Goal: Transaction & Acquisition: Purchase product/service

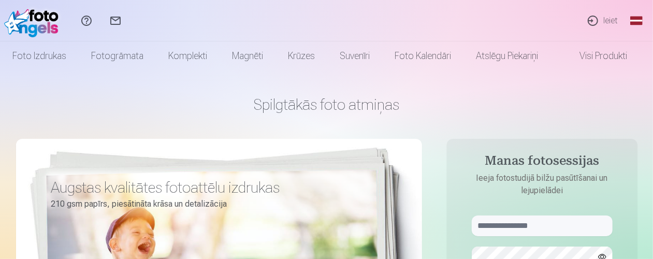
click at [613, 22] on link "Ieiet" at bounding box center [603, 20] width 48 height 41
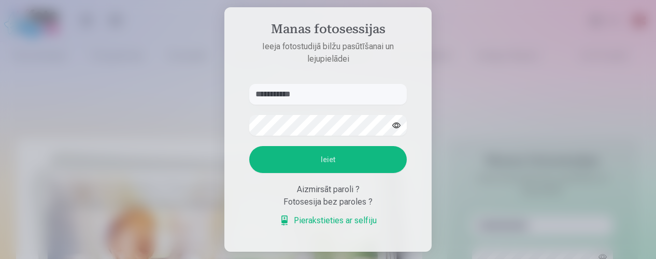
type input "**********"
click at [366, 154] on button "Ieiet" at bounding box center [327, 159] width 157 height 27
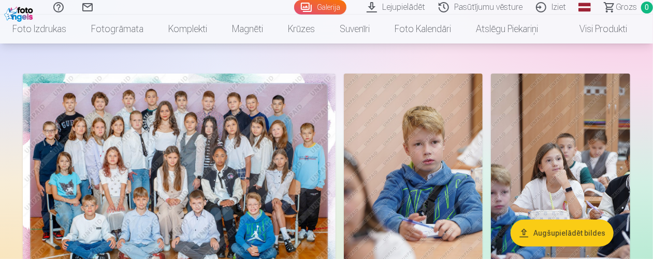
scroll to position [62, 0]
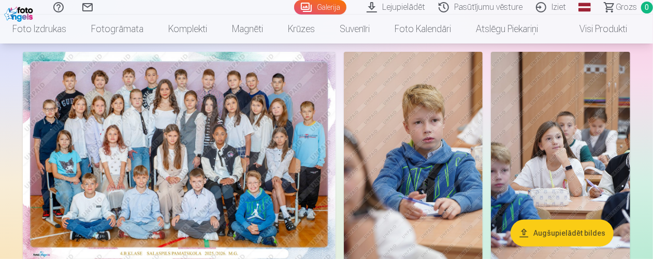
click at [284, 140] on img at bounding box center [179, 156] width 313 height 209
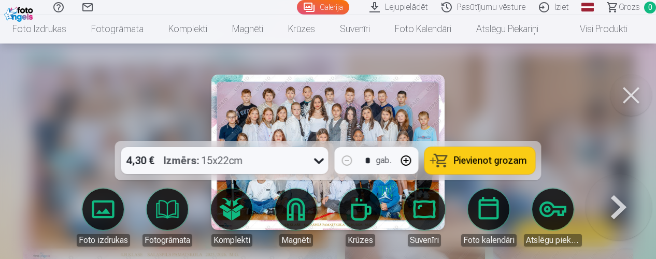
click at [317, 162] on icon at bounding box center [319, 160] width 17 height 17
click at [553, 65] on div at bounding box center [328, 129] width 656 height 259
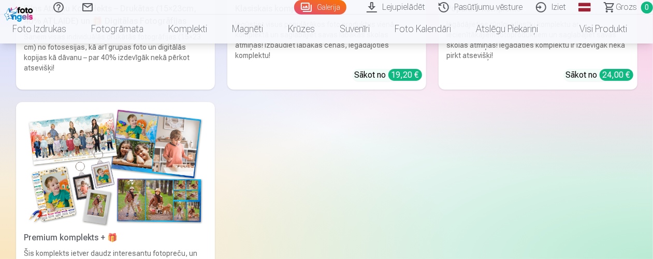
scroll to position [5853, 0]
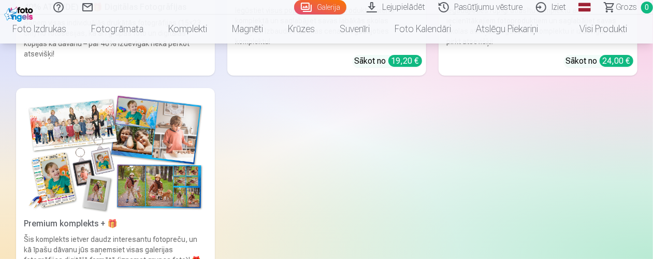
click at [176, 135] on img at bounding box center [115, 153] width 182 height 122
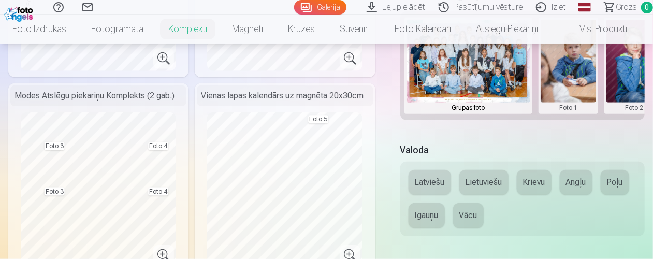
scroll to position [414, 0]
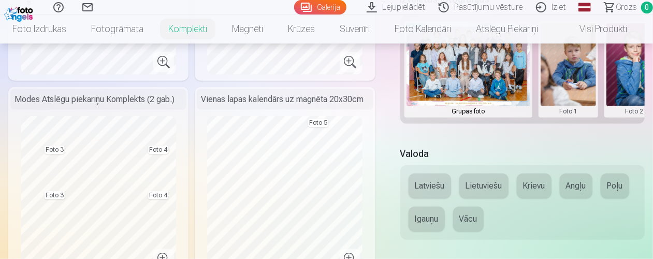
click at [527, 193] on button "Krievu" at bounding box center [534, 186] width 35 height 25
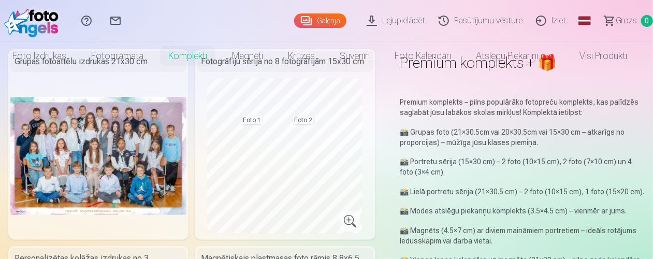
scroll to position [0, 0]
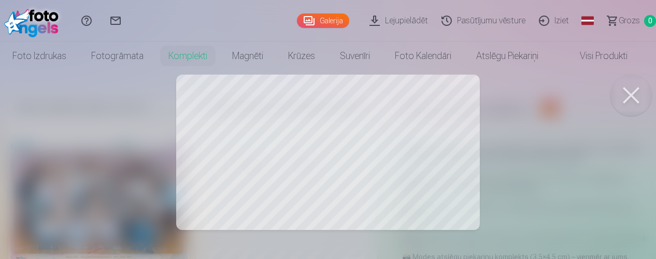
click at [628, 96] on button at bounding box center [630, 95] width 41 height 41
click at [287, 166] on div at bounding box center [328, 129] width 656 height 259
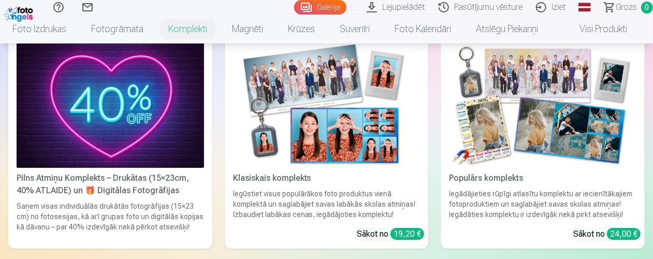
scroll to position [1865, 0]
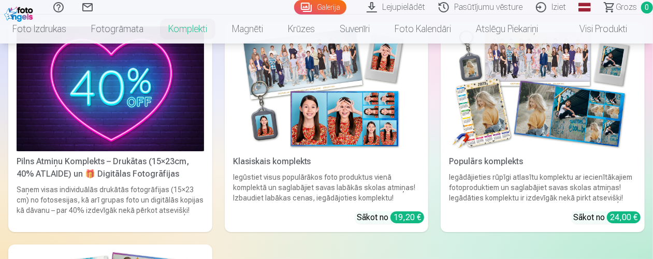
click at [471, 128] on img at bounding box center [542, 88] width 187 height 125
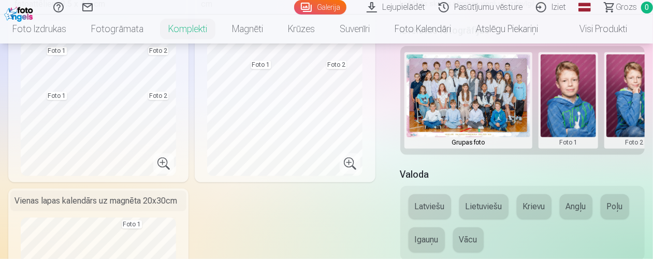
scroll to position [259, 0]
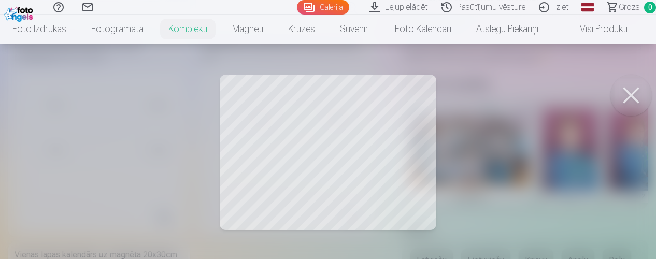
drag, startPoint x: 380, startPoint y: 117, endPoint x: 395, endPoint y: 117, distance: 15.0
click at [395, 117] on div at bounding box center [328, 129] width 656 height 259
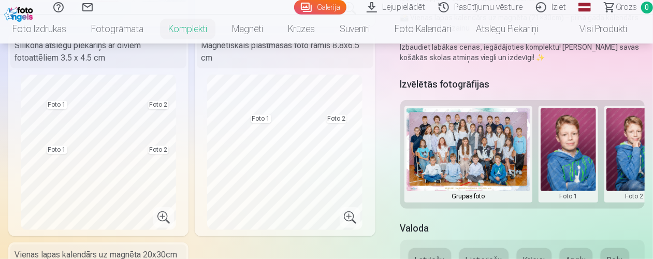
click at [499, 183] on img at bounding box center [469, 149] width 124 height 83
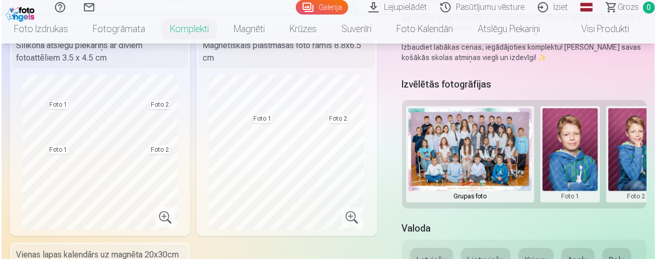
scroll to position [0, 23]
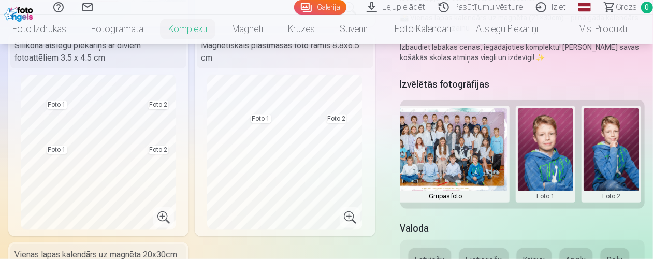
click at [566, 176] on button at bounding box center [545, 154] width 55 height 92
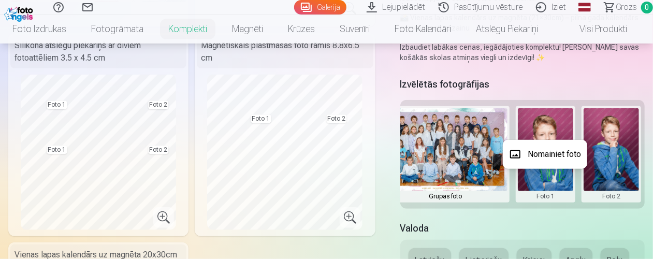
click at [573, 216] on div at bounding box center [326, 129] width 653 height 259
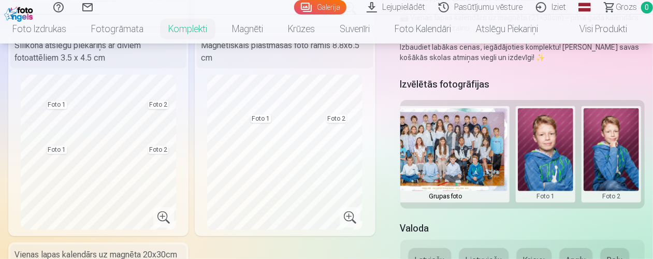
click at [606, 177] on button at bounding box center [611, 154] width 55 height 92
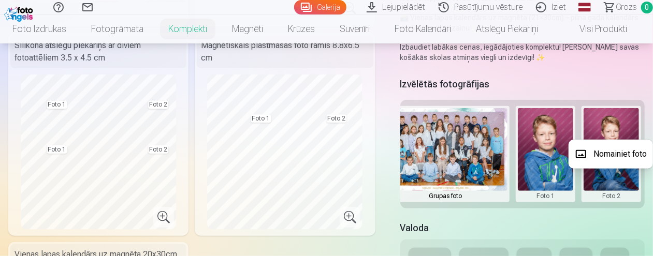
click at [610, 158] on button "Nomainiet foto" at bounding box center [611, 154] width 84 height 29
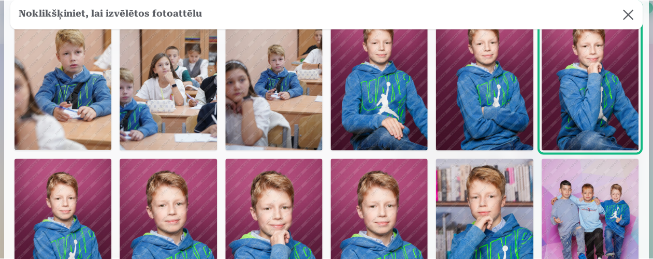
scroll to position [104, 0]
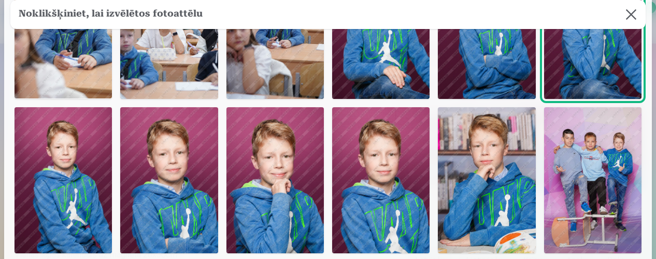
click at [312, 182] on img at bounding box center [274, 180] width 97 height 147
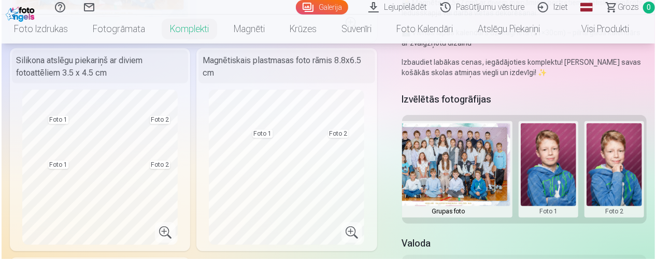
scroll to position [259, 0]
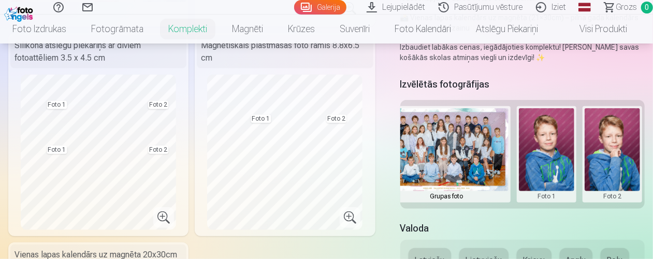
click at [622, 170] on button at bounding box center [612, 154] width 55 height 92
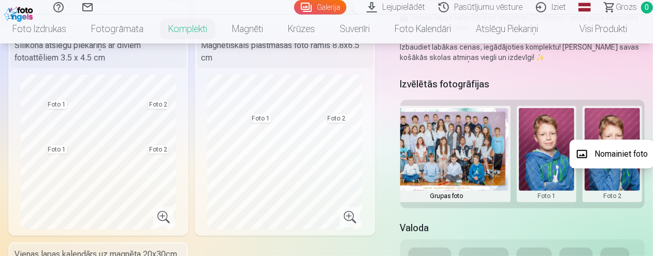
click at [619, 151] on button "Nomainiet foto" at bounding box center [612, 154] width 84 height 29
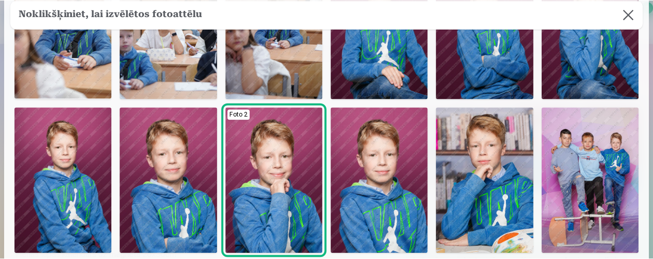
scroll to position [0, 0]
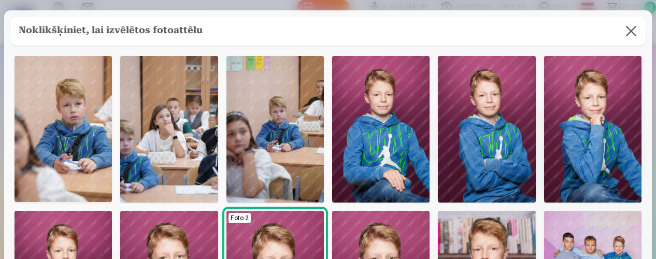
click at [628, 32] on button at bounding box center [630, 31] width 29 height 29
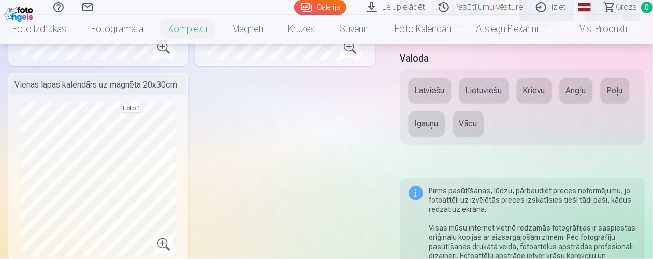
scroll to position [414, 0]
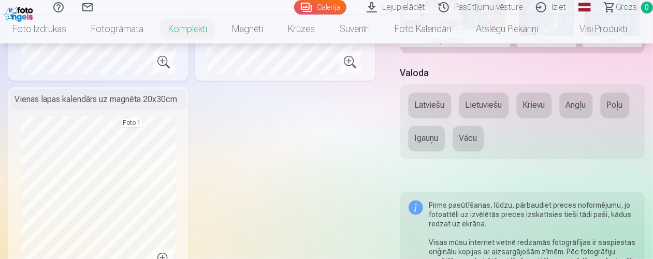
click at [530, 111] on button "Krievu" at bounding box center [534, 105] width 35 height 25
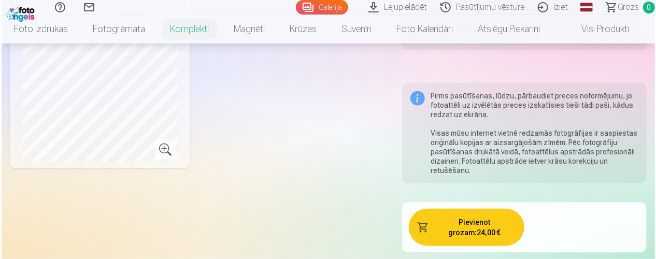
scroll to position [622, 0]
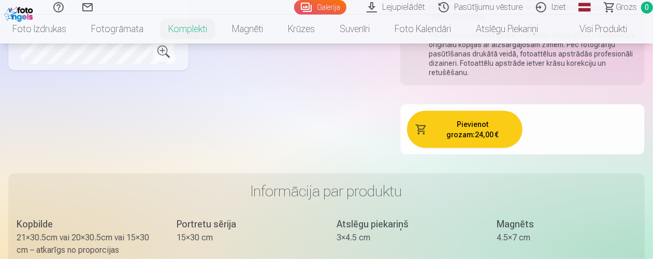
click at [477, 143] on button "Pievienot grozam : 24,00 €" at bounding box center [464, 129] width 115 height 37
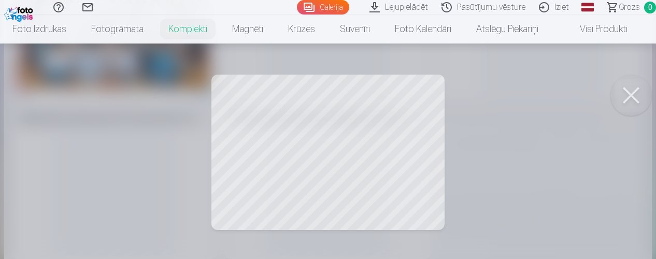
scroll to position [29, 0]
click at [628, 96] on button at bounding box center [630, 95] width 41 height 41
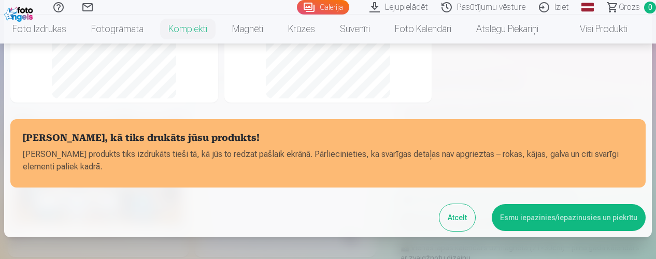
scroll to position [259, 0]
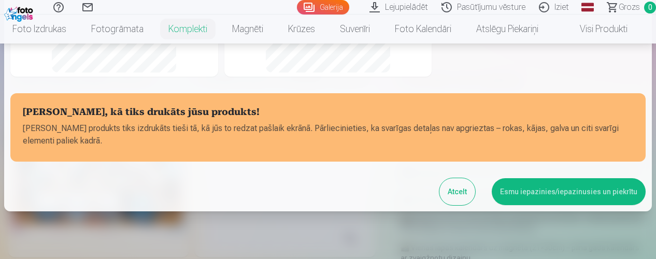
click at [584, 194] on button "Esmu iepazinies/iepazinusies un piekrītu" at bounding box center [569, 191] width 154 height 27
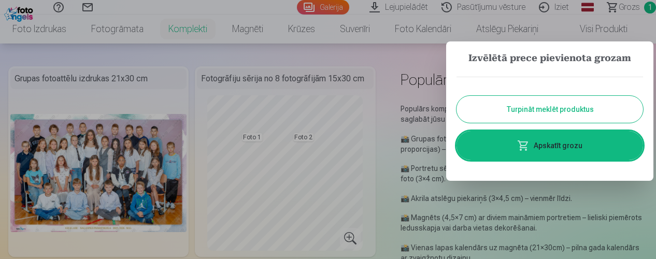
click at [590, 147] on link "Apskatīt grozu" at bounding box center [549, 145] width 186 height 29
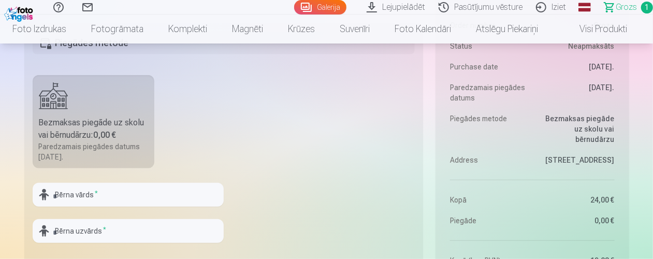
scroll to position [414, 0]
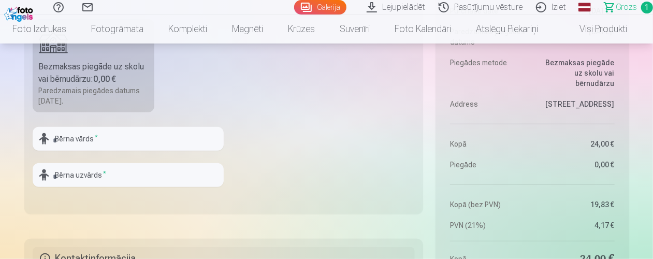
click at [122, 99] on div "Paredzamais piegādes datums 19.10.2025." at bounding box center [94, 95] width 110 height 21
click at [213, 141] on input "text" at bounding box center [128, 139] width 191 height 24
type input "********"
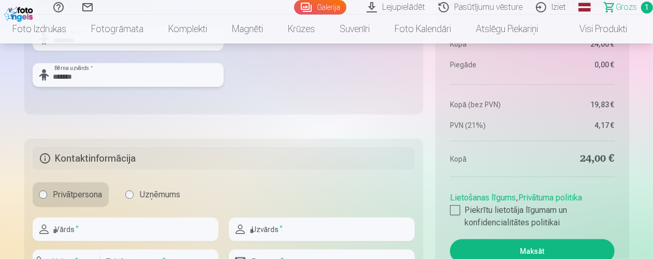
scroll to position [518, 0]
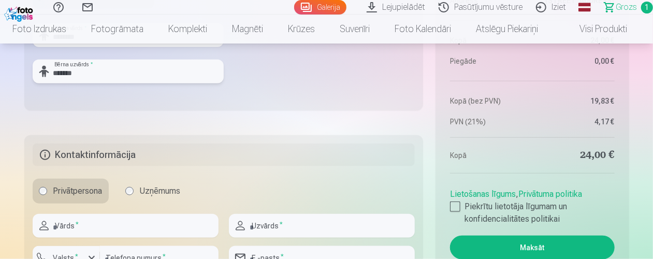
type input "*******"
click at [190, 228] on input "text" at bounding box center [126, 226] width 186 height 24
type input "*******"
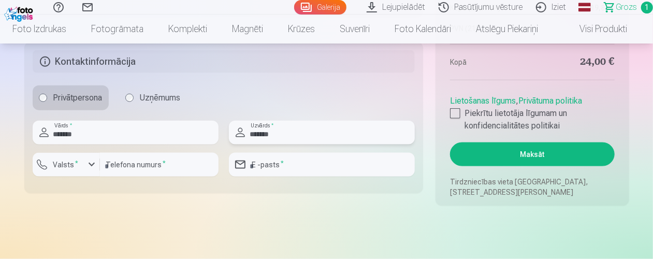
scroll to position [622, 0]
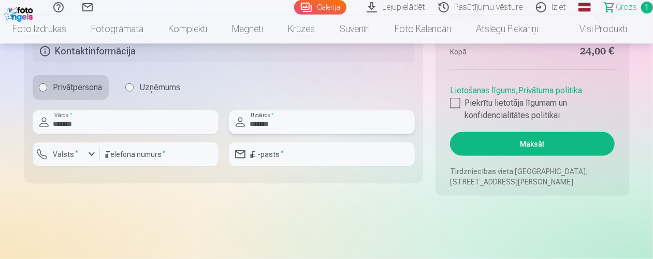
type input "*******"
click at [71, 156] on label "Valsts *" at bounding box center [66, 154] width 34 height 10
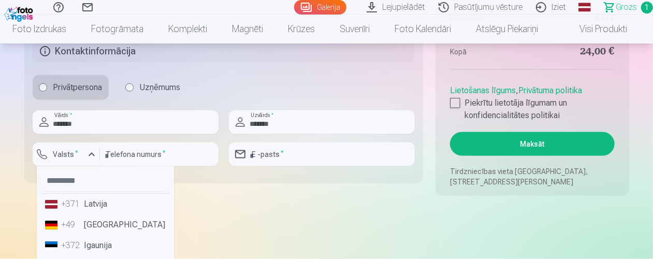
click at [96, 201] on li "+371 Latvija" at bounding box center [105, 204] width 129 height 21
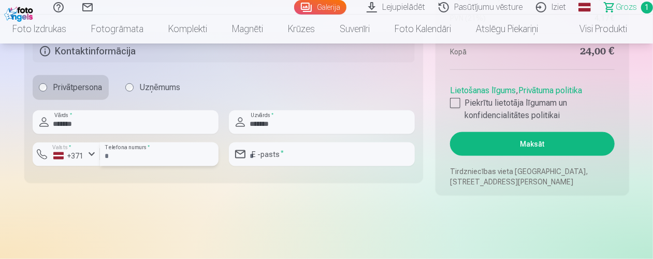
click at [118, 157] on input "number" at bounding box center [159, 154] width 119 height 24
type input "********"
click at [302, 150] on input "email" at bounding box center [322, 154] width 186 height 24
click at [456, 103] on div at bounding box center [455, 103] width 10 height 10
click at [523, 147] on button "Maksāt" at bounding box center [532, 144] width 164 height 24
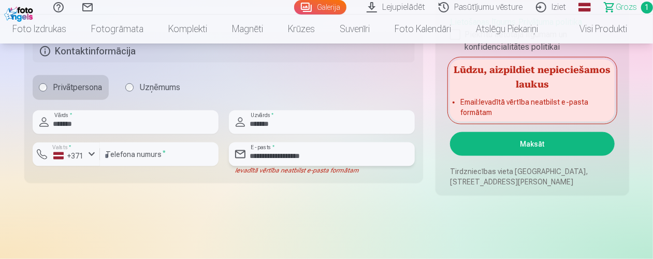
drag, startPoint x: 382, startPoint y: 152, endPoint x: 219, endPoint y: 152, distance: 163.1
click at [219, 152] on div "**********" at bounding box center [224, 142] width 383 height 64
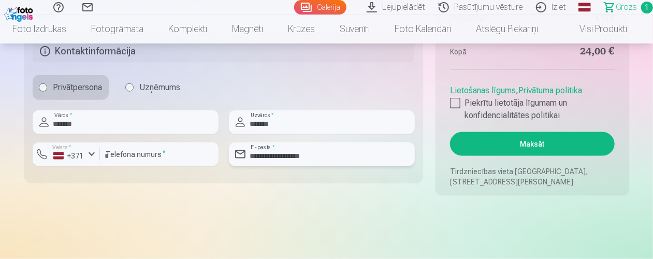
type input "**********"
click at [511, 147] on button "Maksāt" at bounding box center [532, 144] width 164 height 24
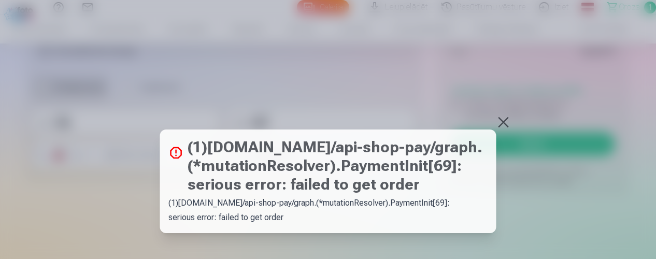
click at [499, 120] on button at bounding box center [503, 122] width 15 height 15
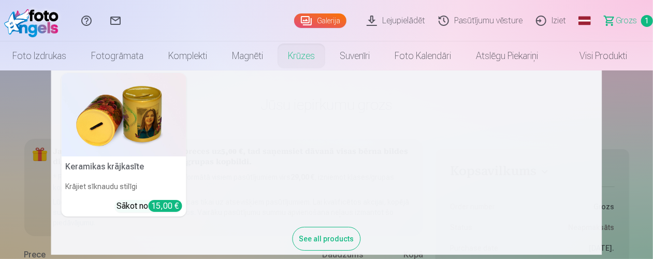
scroll to position [363, 0]
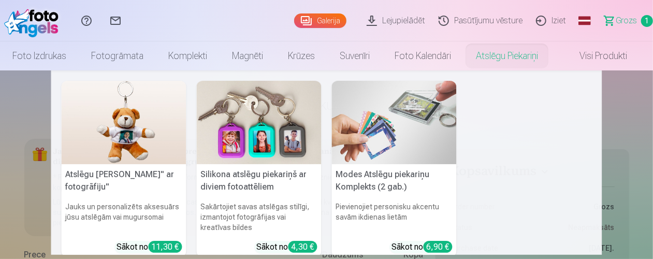
click at [490, 54] on link "Atslēgu piekariņi" at bounding box center [507, 55] width 87 height 29
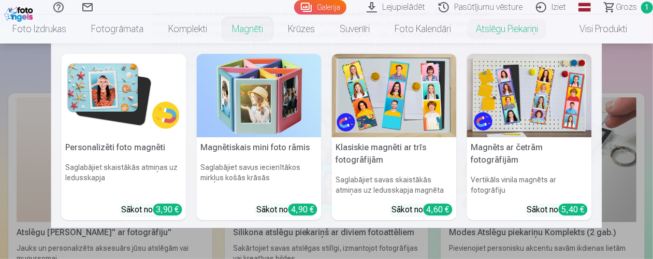
scroll to position [155, 0]
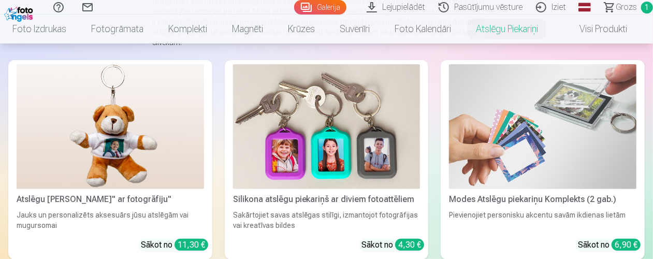
click at [627, 7] on span "Grozs" at bounding box center [626, 7] width 21 height 12
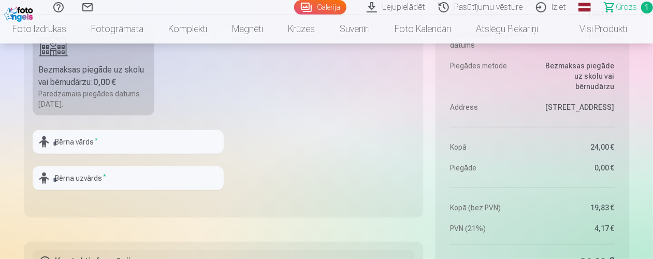
scroll to position [363, 0]
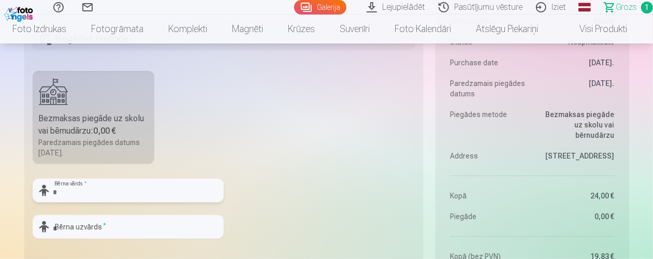
click at [135, 185] on input "text" at bounding box center [128, 191] width 191 height 24
type input "********"
type input "*"
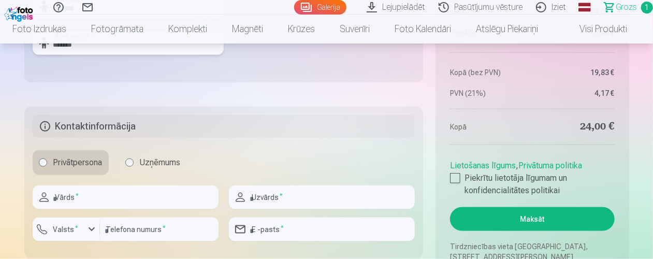
scroll to position [570, 0]
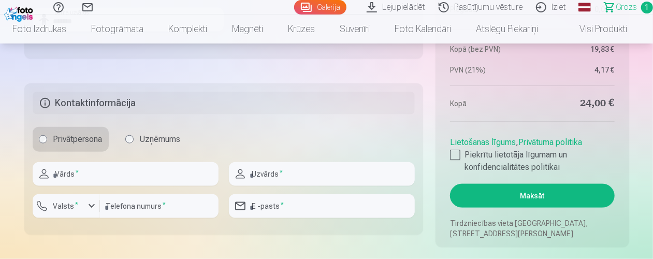
type input "*******"
click at [177, 179] on input "text" at bounding box center [126, 174] width 186 height 24
click at [182, 182] on input "text" at bounding box center [126, 174] width 186 height 24
click at [183, 182] on input "text" at bounding box center [126, 174] width 186 height 24
type input "*******"
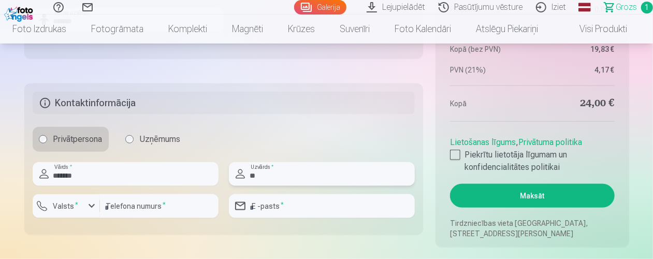
type input "*"
type input "*******"
click at [75, 210] on label "Valsts *" at bounding box center [66, 206] width 34 height 10
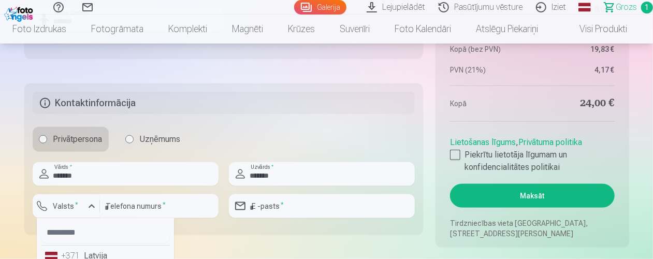
scroll to position [577, 0]
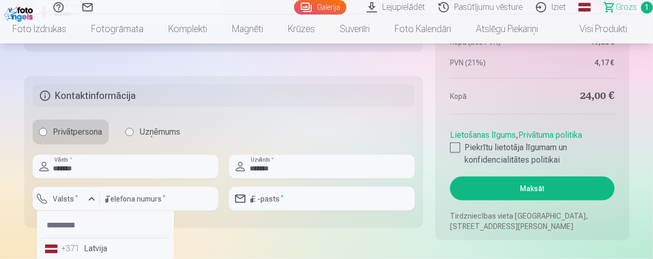
click at [88, 254] on li "+371 Latvija" at bounding box center [105, 248] width 129 height 21
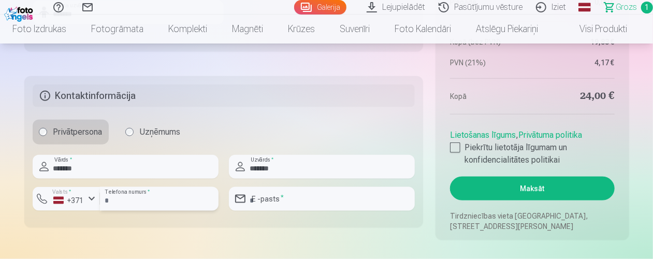
click at [146, 205] on input "number" at bounding box center [159, 199] width 119 height 24
type input "********"
click at [311, 199] on input "email" at bounding box center [322, 199] width 186 height 24
type input "**********"
click at [398, 226] on fieldset "**********" at bounding box center [223, 151] width 399 height 151
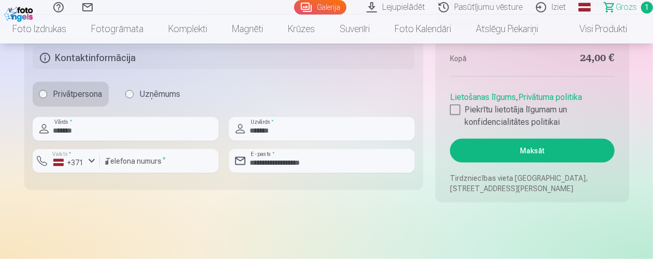
scroll to position [629, 0]
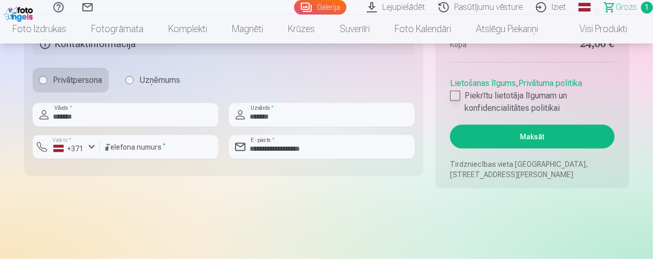
click at [456, 92] on div at bounding box center [455, 96] width 10 height 10
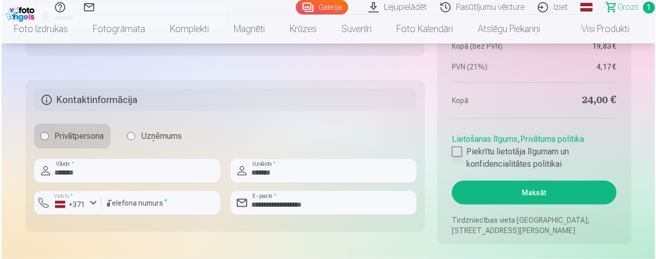
scroll to position [577, 0]
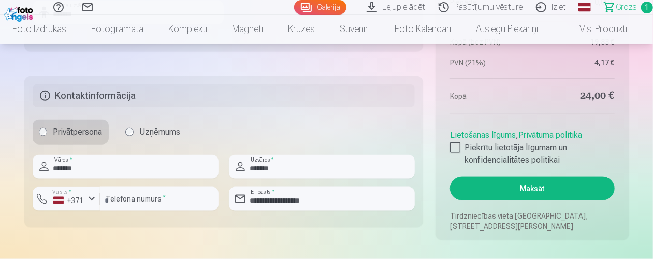
click at [534, 184] on button "Maksāt" at bounding box center [532, 189] width 164 height 24
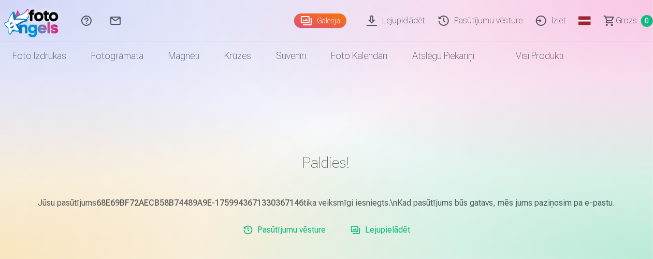
click at [47, 26] on img at bounding box center [34, 20] width 60 height 33
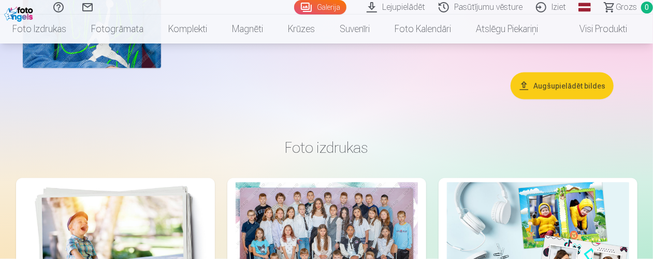
scroll to position [4920, 0]
